Goal: Task Accomplishment & Management: Manage account settings

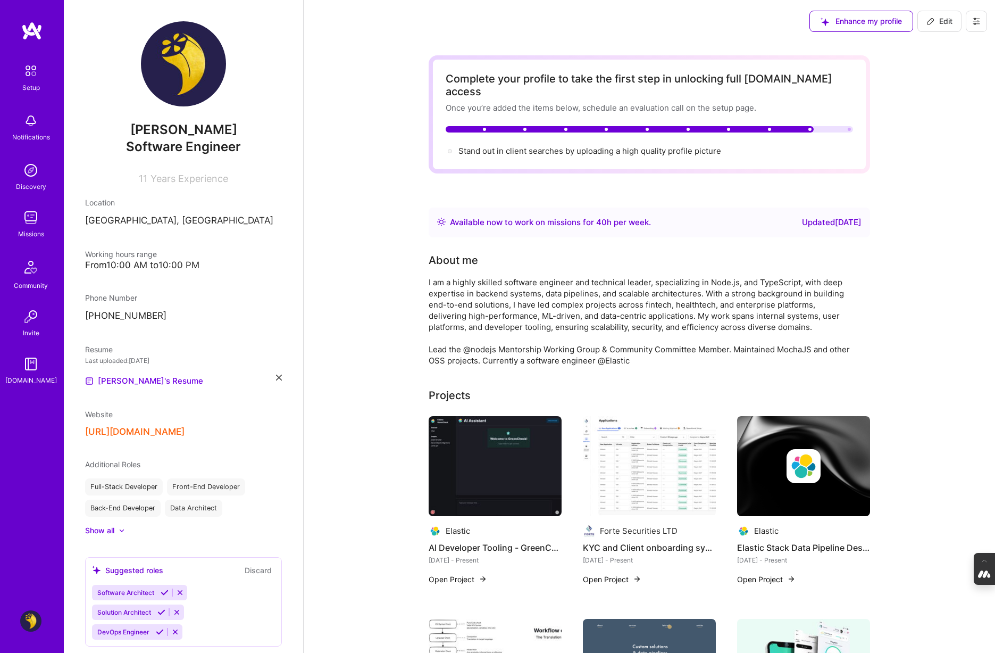
click at [974, 26] on button at bounding box center [976, 21] width 21 height 21
click at [942, 105] on button "Log Out" at bounding box center [947, 99] width 80 height 27
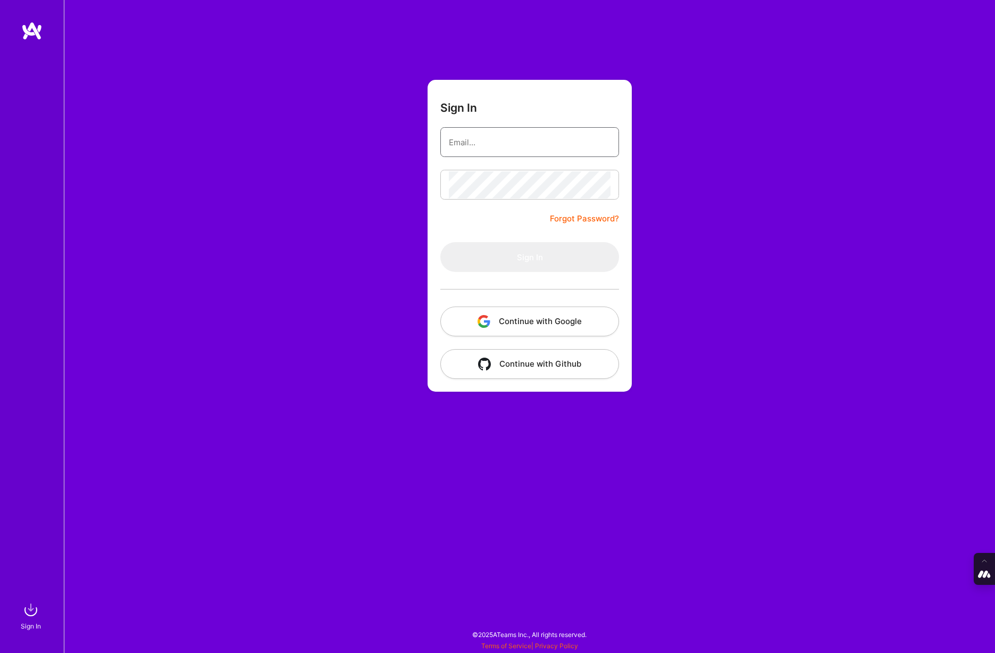
click at [453, 133] on input "email" at bounding box center [530, 142] width 162 height 27
type input "[PERSON_NAME][EMAIL_ADDRESS][DOMAIN_NAME]"
click at [516, 326] on button "Continue with Google" at bounding box center [529, 321] width 179 height 30
